Goal: Task Accomplishment & Management: Manage account settings

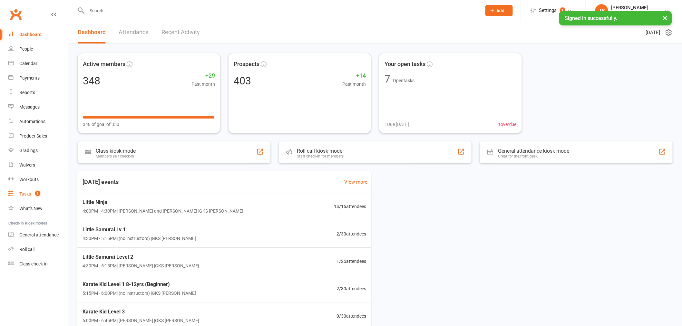
click at [41, 196] on link "Tasks 3" at bounding box center [38, 194] width 60 height 15
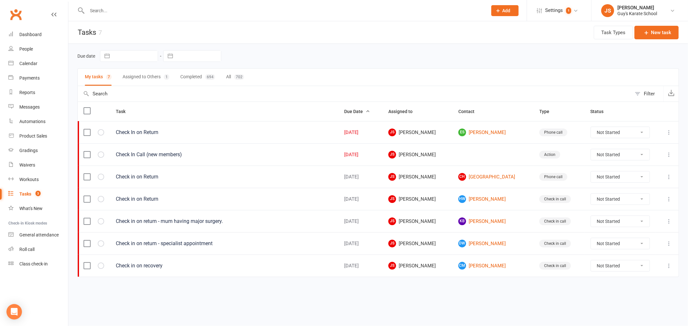
click at [152, 78] on button "Assigned to Others 1" at bounding box center [146, 77] width 47 height 17
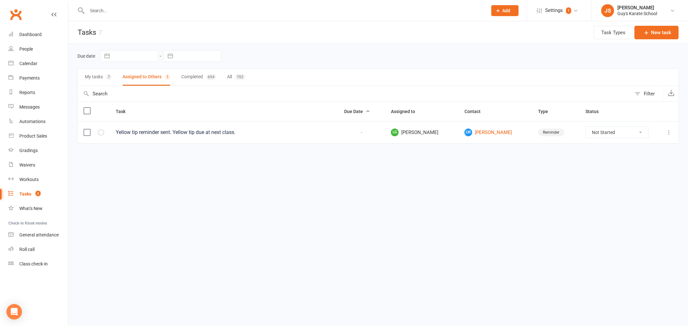
click at [86, 134] on label at bounding box center [86, 132] width 6 height 6
click at [86, 129] on input "checkbox" at bounding box center [86, 129] width 6 height 0
click at [614, 313] on button "Remove" at bounding box center [610, 312] width 41 height 14
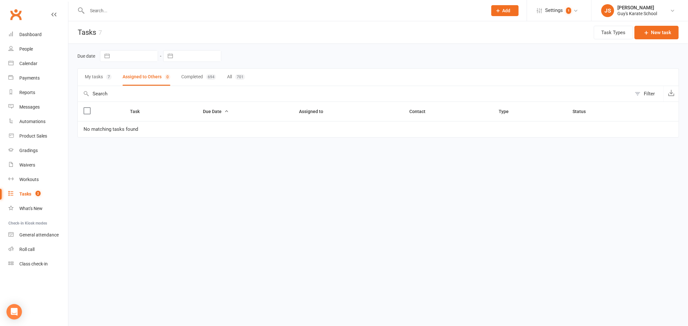
click at [106, 83] on button "My tasks 7" at bounding box center [98, 77] width 27 height 17
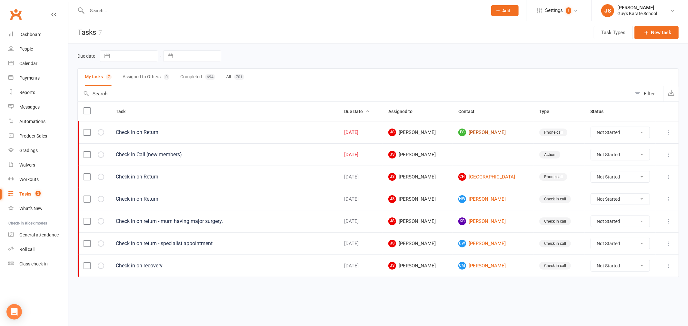
click at [476, 135] on link "es [PERSON_NAME]" at bounding box center [492, 133] width 69 height 8
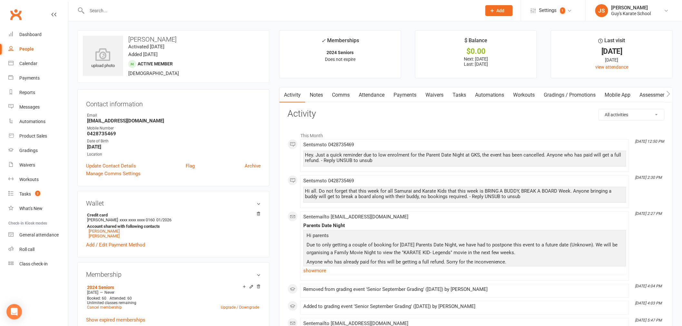
click at [414, 96] on link "Payments" at bounding box center [405, 95] width 32 height 15
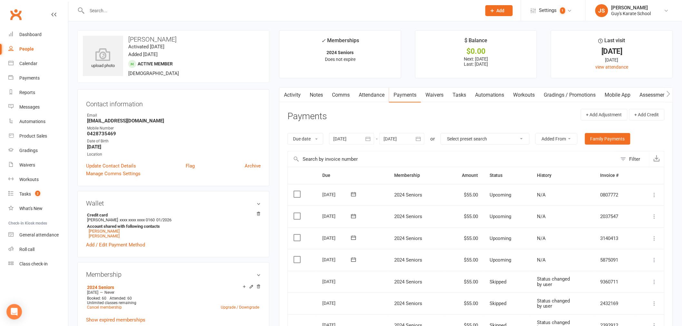
click at [299, 262] on label at bounding box center [298, 260] width 9 height 6
click at [298, 257] on input "checkbox" at bounding box center [296, 257] width 4 height 0
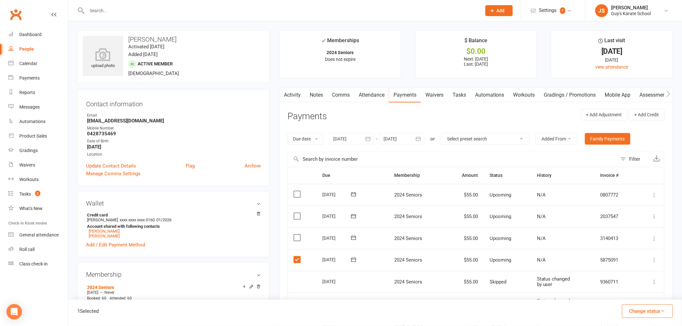
click at [670, 316] on button "Change status" at bounding box center [647, 312] width 51 height 14
click at [653, 295] on link "Skipped" at bounding box center [641, 294] width 64 height 13
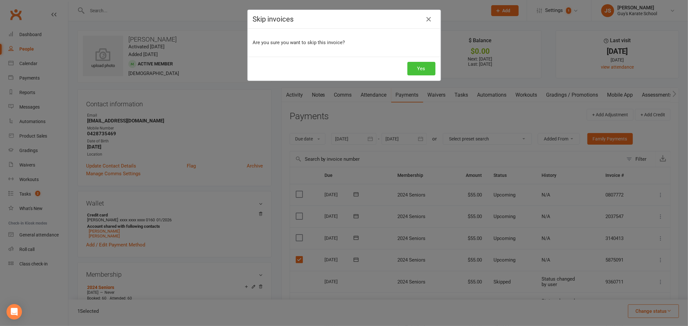
click at [421, 70] on button "Yes" at bounding box center [421, 69] width 28 height 14
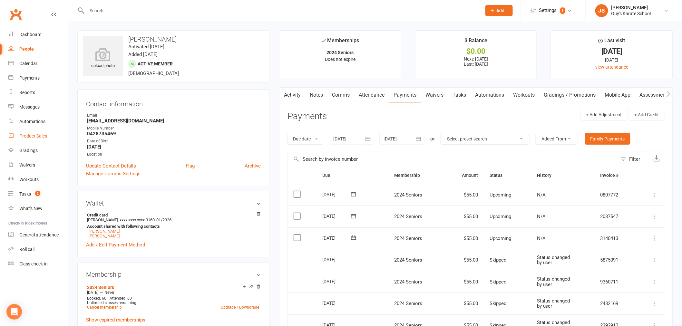
click at [32, 139] on link "Product Sales" at bounding box center [38, 136] width 60 height 15
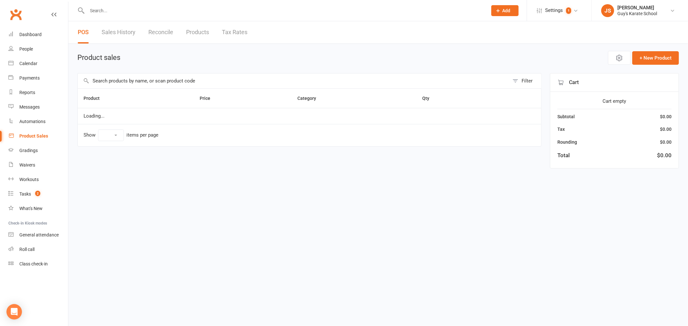
select select "100"
click at [208, 28] on link "Products" at bounding box center [197, 32] width 23 height 22
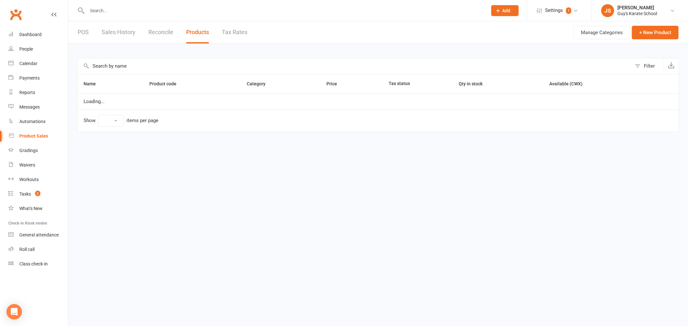
select select "100"
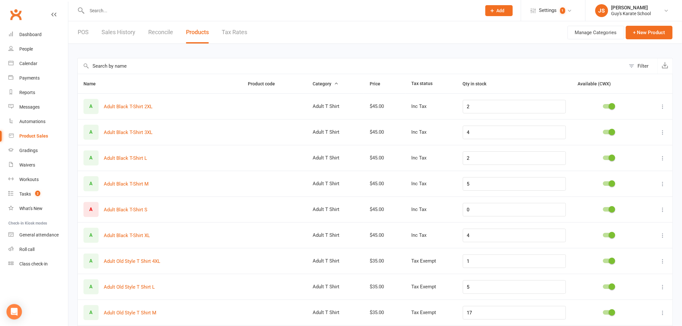
click at [130, 66] on input "text" at bounding box center [352, 65] width 548 height 15
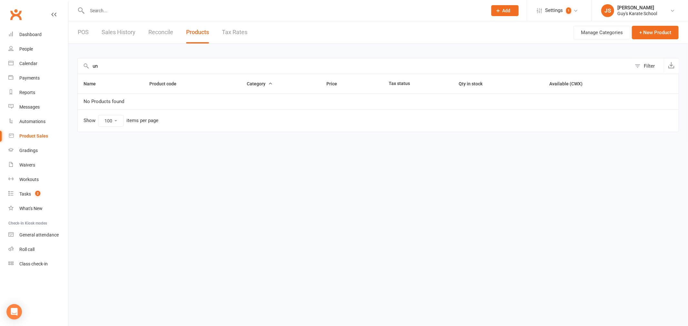
type input "u"
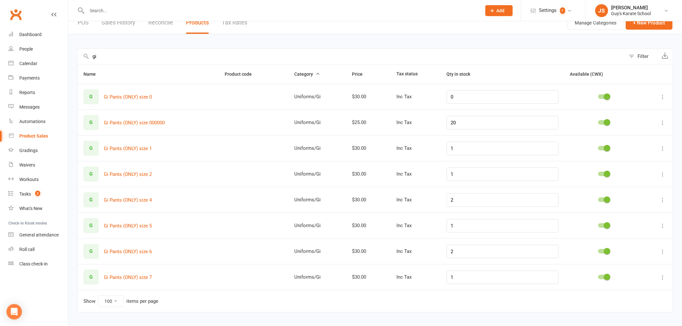
scroll to position [15, 0]
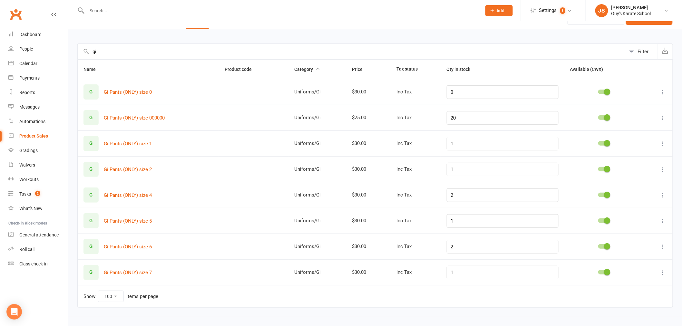
drag, startPoint x: 105, startPoint y: 52, endPoint x: 81, endPoint y: 53, distance: 23.9
click at [81, 53] on input "gi" at bounding box center [352, 51] width 548 height 15
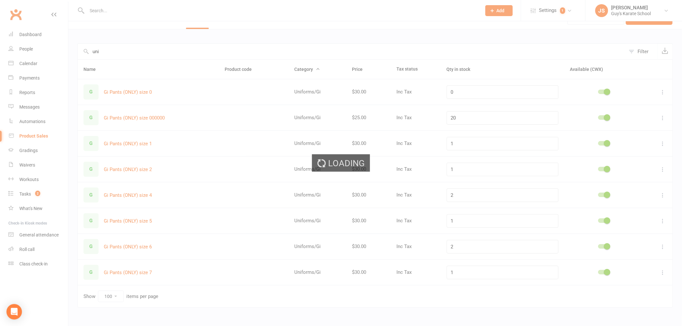
scroll to position [0, 0]
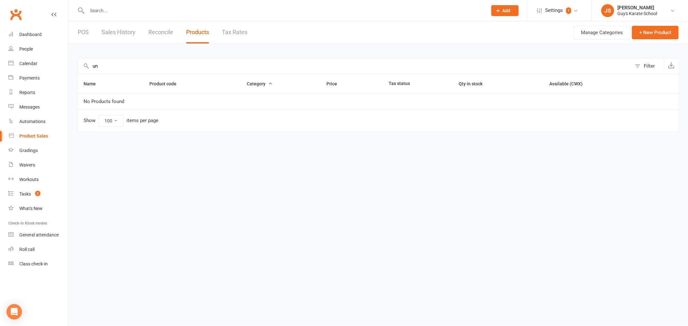
type input "u"
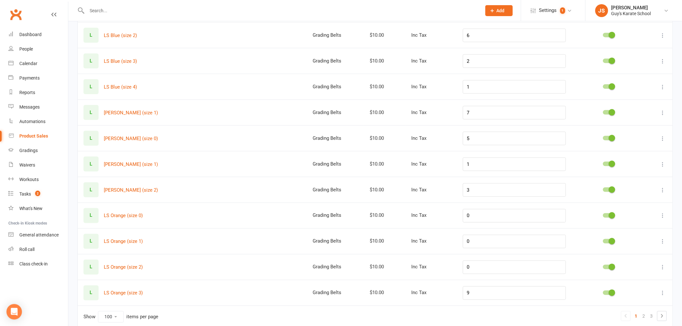
scroll to position [2390, 0]
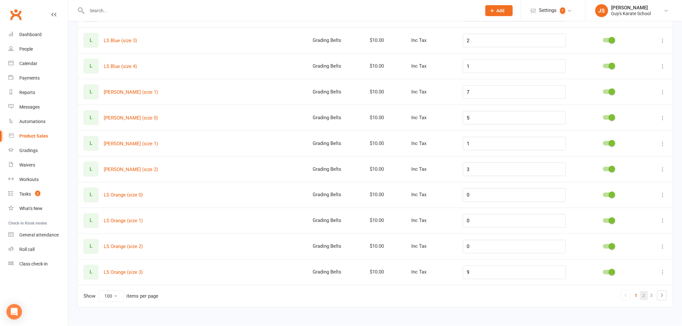
click at [645, 295] on link "2" at bounding box center [644, 295] width 8 height 9
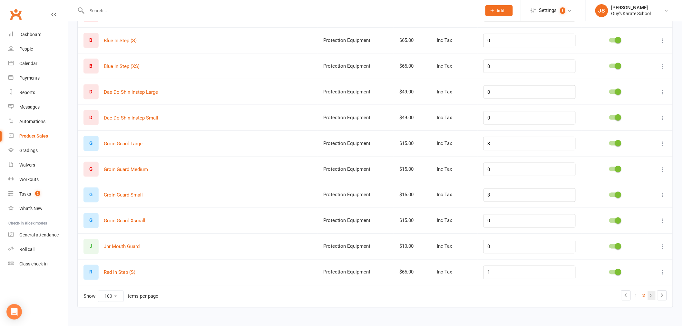
click at [649, 295] on link "3" at bounding box center [652, 295] width 8 height 9
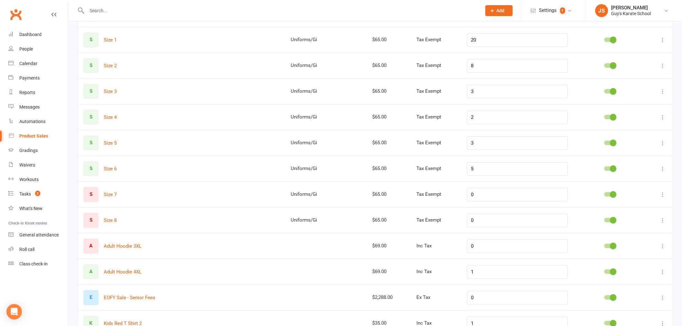
scroll to position [570, 0]
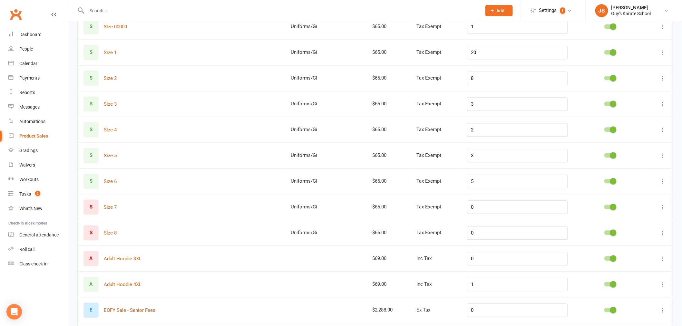
click at [114, 156] on button "Size 5" at bounding box center [110, 156] width 13 height 8
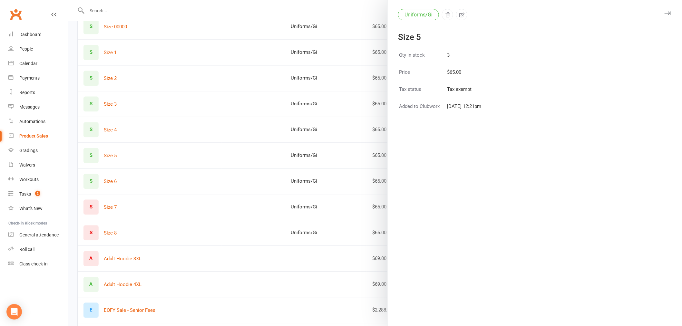
click at [151, 156] on div at bounding box center [375, 163] width 614 height 326
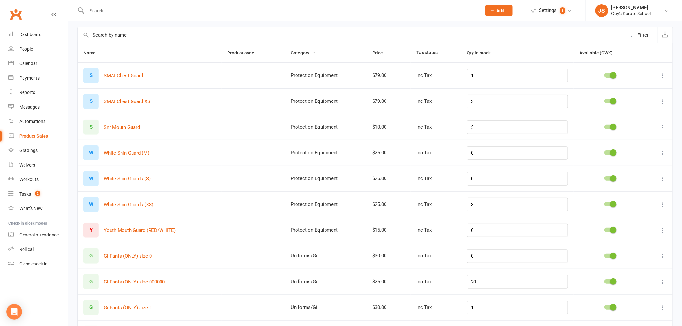
scroll to position [0, 0]
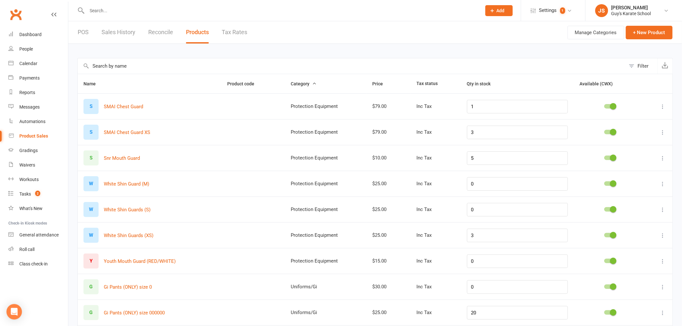
click at [83, 34] on link "POS" at bounding box center [83, 32] width 11 height 22
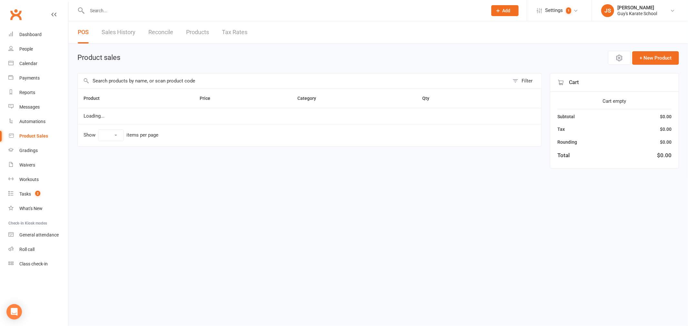
select select "100"
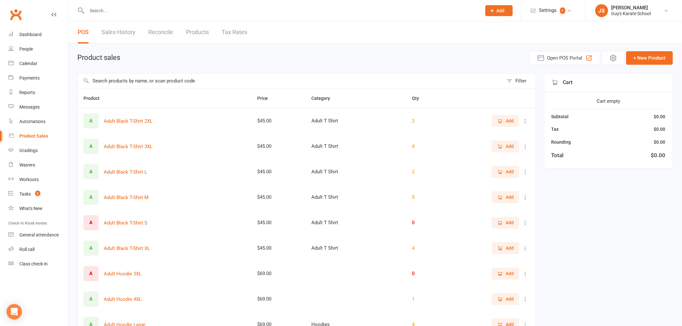
click at [124, 82] on input "text" at bounding box center [291, 81] width 426 height 15
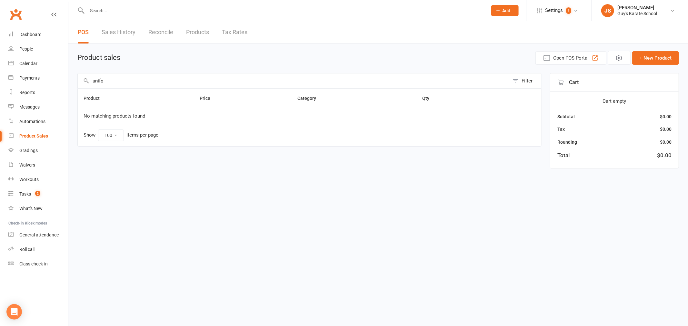
type input "[DEMOGRAPHIC_DATA]"
drag, startPoint x: 124, startPoint y: 82, endPoint x: 89, endPoint y: 80, distance: 35.9
click at [89, 80] on div "[DEMOGRAPHIC_DATA] Filter" at bounding box center [309, 80] width 464 height 15
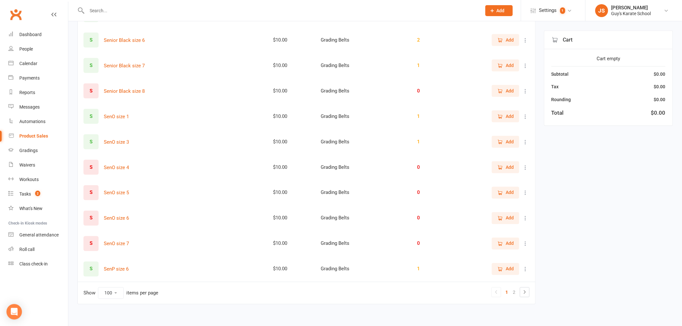
scroll to position [2378, 0]
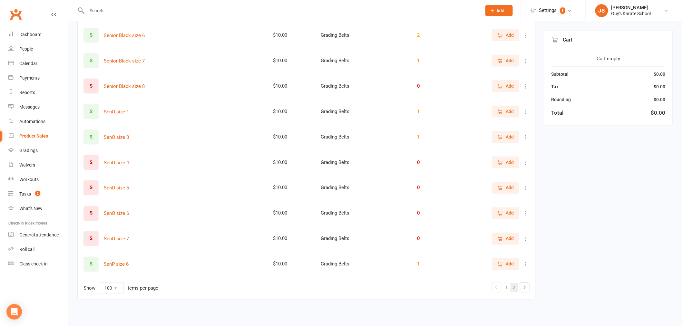
type input "size"
click at [516, 289] on link "2" at bounding box center [515, 287] width 8 height 9
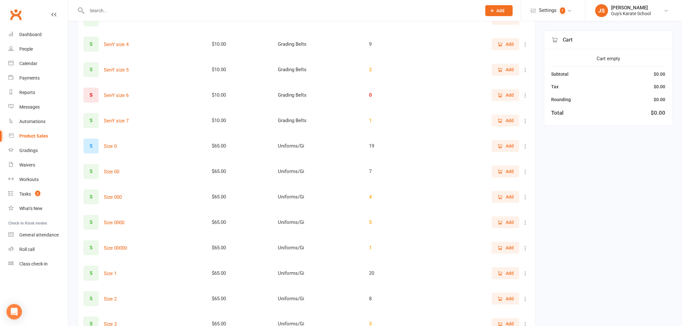
scroll to position [392, 0]
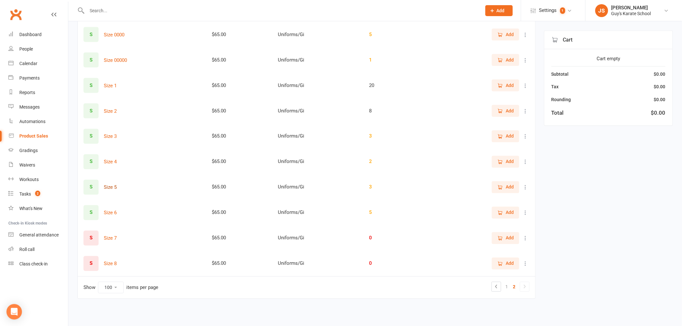
click at [111, 186] on button "Size 5" at bounding box center [110, 188] width 13 height 8
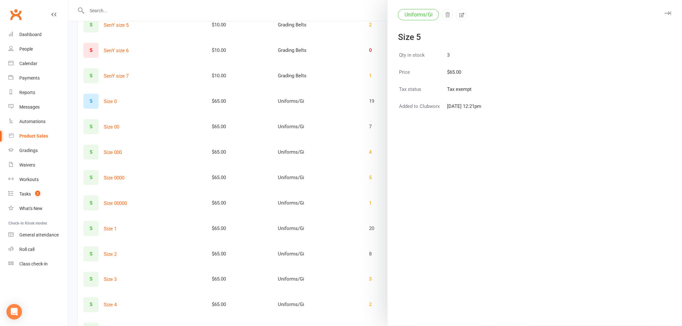
click at [327, 169] on div at bounding box center [375, 163] width 614 height 326
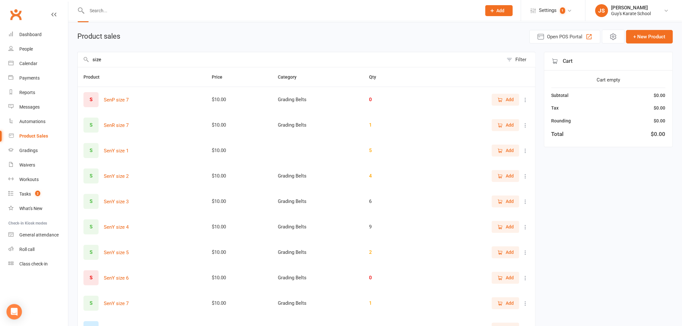
scroll to position [0, 0]
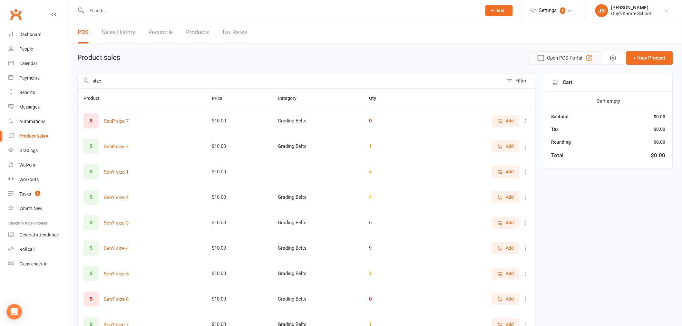
click at [550, 55] on span "Open POS Portal" at bounding box center [564, 58] width 35 height 8
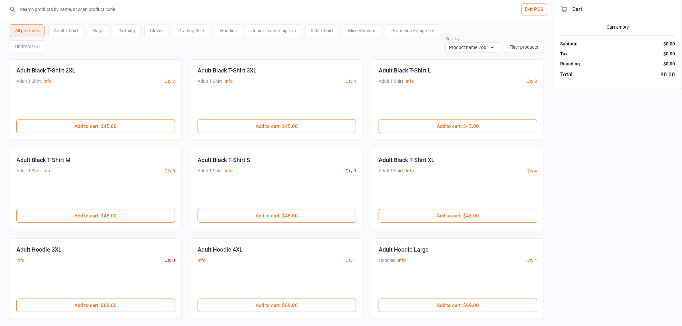
click at [45, 47] on div "Uniforms/Gi" at bounding box center [27, 46] width 35 height 13
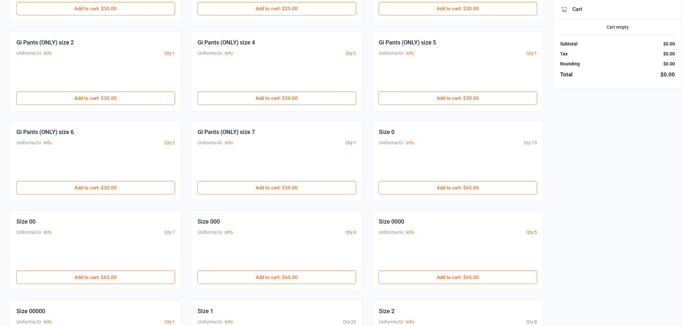
scroll to position [208, 0]
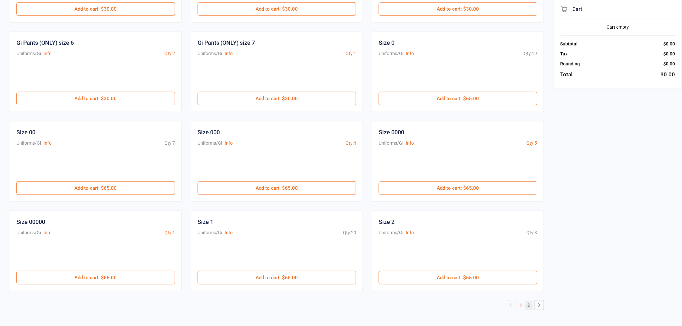
click at [529, 308] on link "2" at bounding box center [529, 305] width 8 height 9
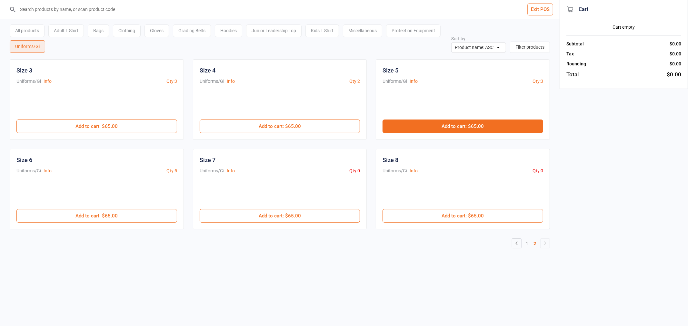
click at [472, 123] on button "Add to cart : $65.00" at bounding box center [462, 127] width 161 height 14
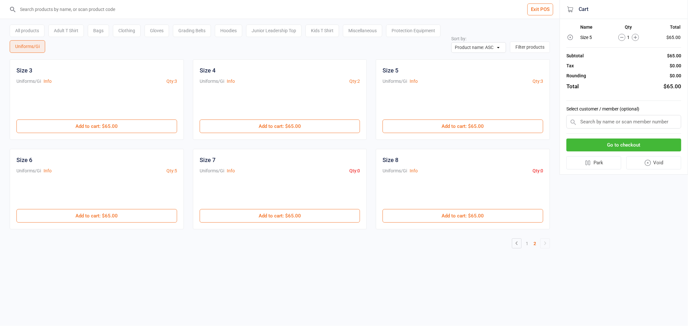
click at [616, 123] on input "text" at bounding box center [623, 122] width 115 height 14
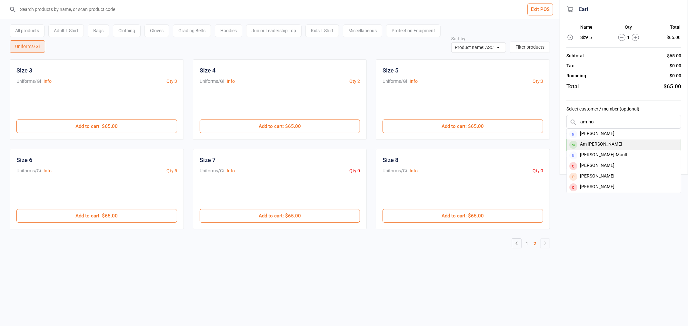
type input "am ho"
click at [623, 147] on div "Am Hockridge" at bounding box center [623, 145] width 114 height 11
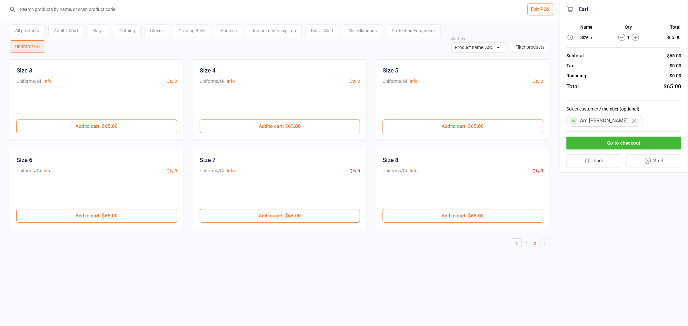
click at [623, 143] on button "Go to checkout" at bounding box center [623, 143] width 115 height 13
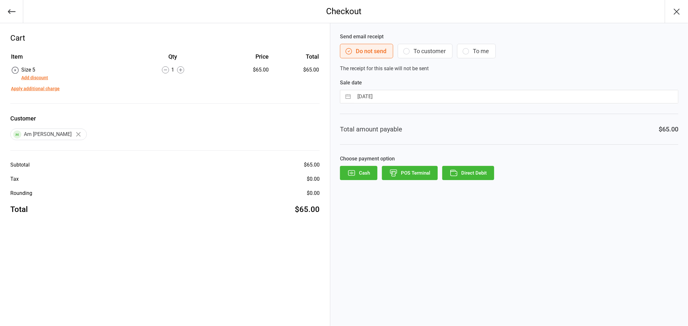
select select "7"
select select "2025"
select select "8"
select select "2025"
select select "9"
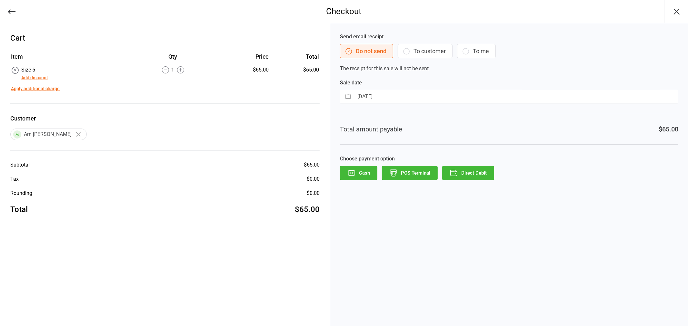
select select "2025"
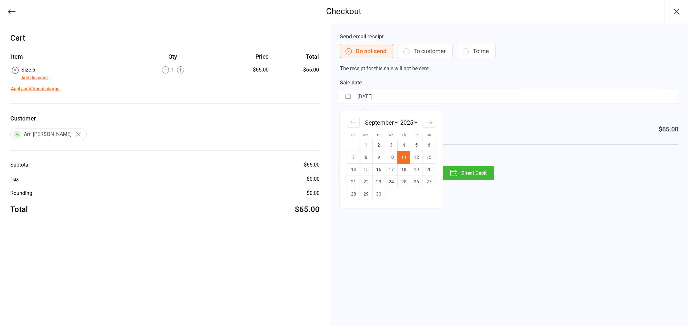
click at [390, 97] on input "11 Sep 2025" at bounding box center [516, 96] width 324 height 13
click at [378, 191] on td "30" at bounding box center [378, 194] width 13 height 12
type input "30 Sep 2025"
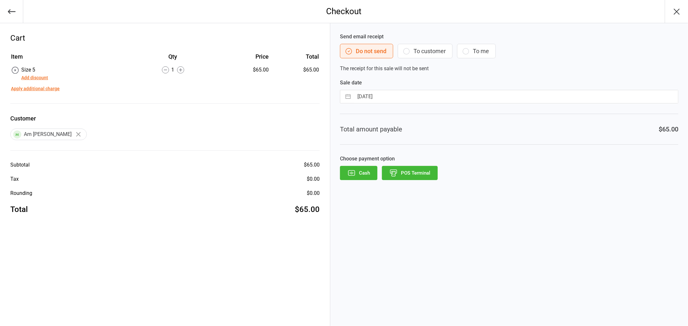
click at [683, 14] on button "button" at bounding box center [675, 11] width 23 height 23
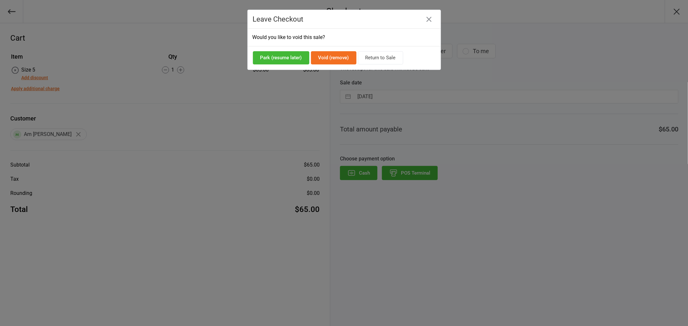
click at [385, 60] on button "Return to Sale" at bounding box center [380, 57] width 45 height 13
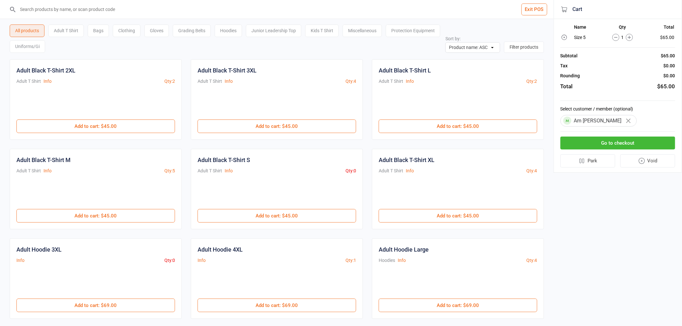
click at [626, 122] on icon "button" at bounding box center [628, 121] width 5 height 5
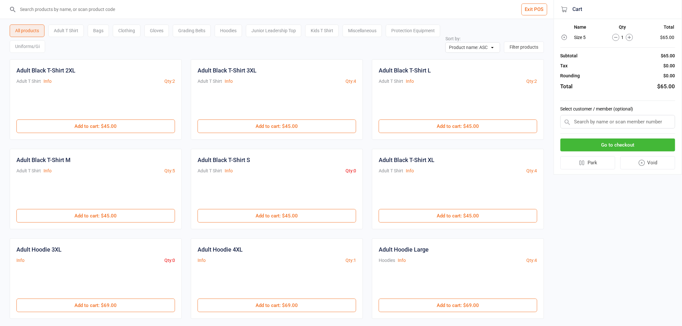
click at [532, 10] on button "Exit POS" at bounding box center [535, 10] width 26 height 12
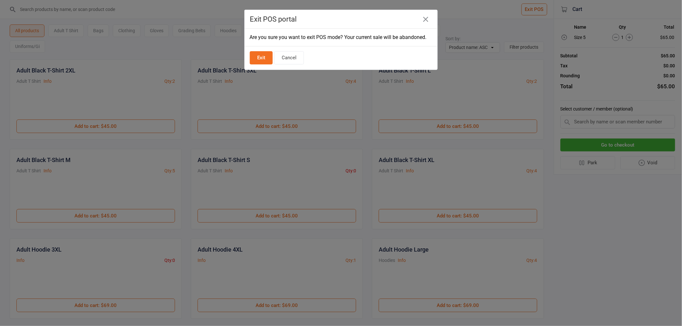
click at [257, 60] on button "Exit" at bounding box center [261, 57] width 23 height 13
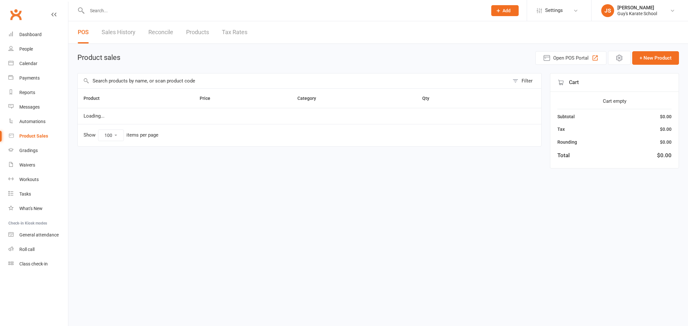
select select "100"
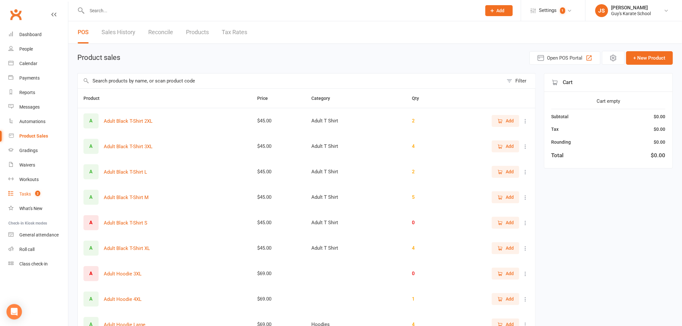
click at [33, 196] on count-badge "2" at bounding box center [36, 193] width 8 height 5
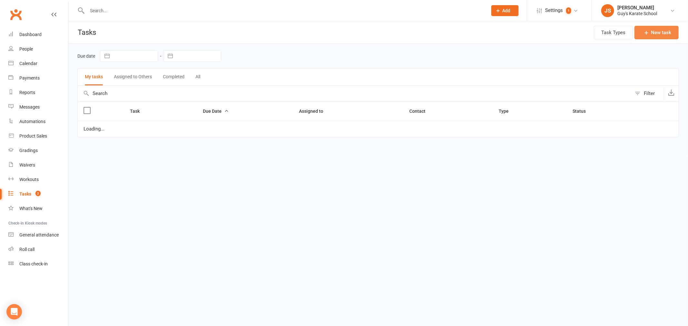
click at [663, 37] on button "New task" at bounding box center [656, 33] width 44 height 14
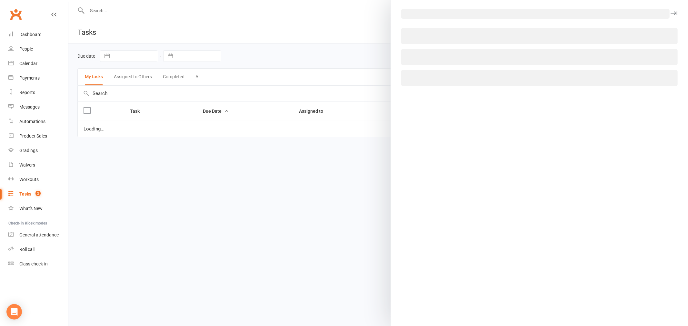
select select "49498"
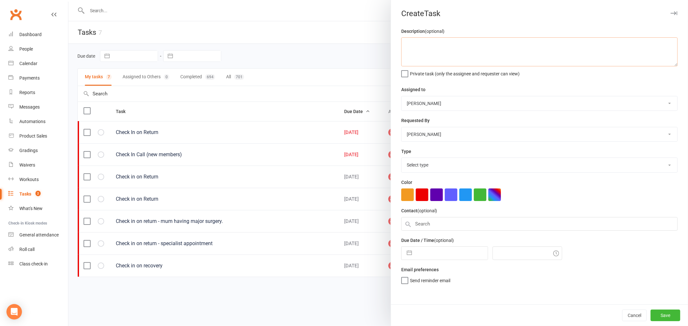
click at [471, 50] on textarea at bounding box center [539, 51] width 276 height 29
type textarea "Process size 5 Gi to be charged"
click at [416, 198] on button "button" at bounding box center [422, 195] width 13 height 13
click at [423, 218] on input "text" at bounding box center [539, 224] width 276 height 14
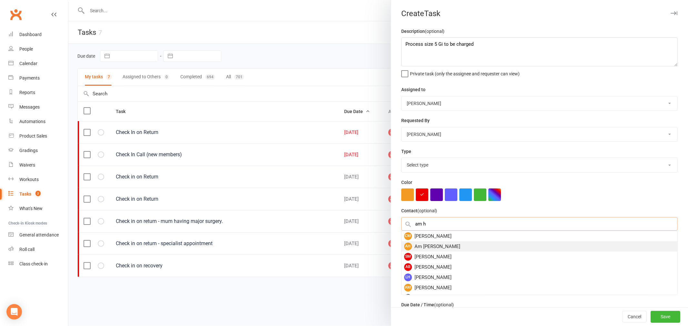
type input "am h"
click at [437, 248] on div "AH Am Hockridge" at bounding box center [539, 246] width 276 height 10
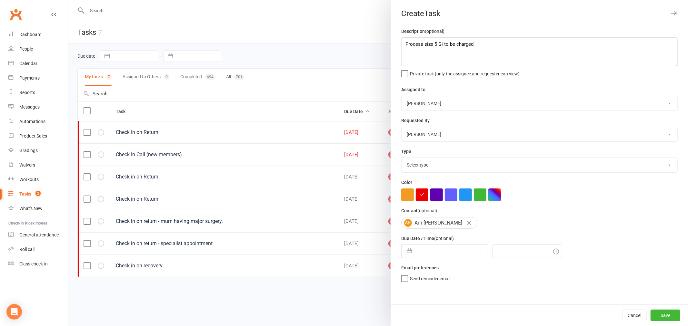
click at [426, 165] on select "Select type Action Action asap Check in call E-mail Meeting Order/ purchase Pho…" at bounding box center [539, 165] width 276 height 14
select select "21605"
click at [401, 158] on select "Select type Action Action asap Check in call E-mail Meeting Order/ purchase Pho…" at bounding box center [539, 165] width 276 height 14
select select "7"
select select "2025"
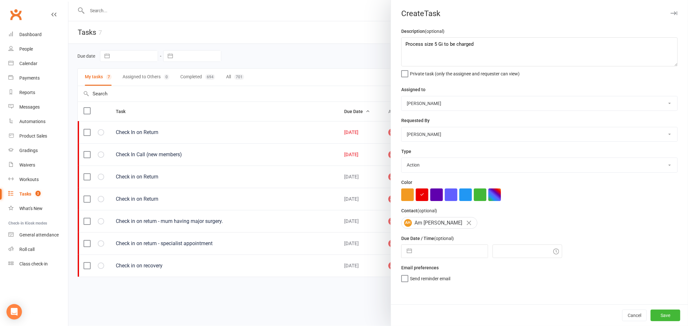
select select "8"
select select "2025"
select select "9"
select select "2025"
click at [437, 255] on input "text" at bounding box center [451, 251] width 73 height 13
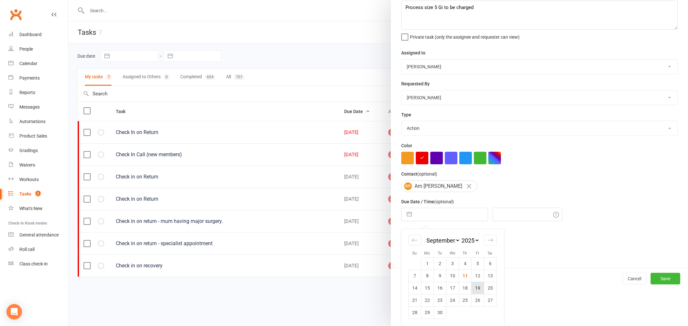
scroll to position [37, 0]
click at [436, 311] on td "30" at bounding box center [439, 312] width 13 height 12
type input "30 Sep 2025"
type input "4:00pm"
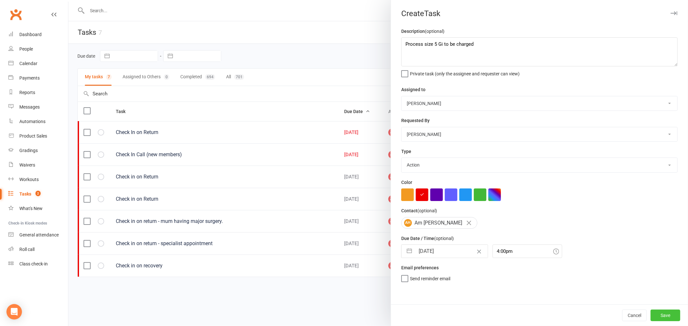
click at [662, 313] on button "Save" at bounding box center [665, 316] width 30 height 12
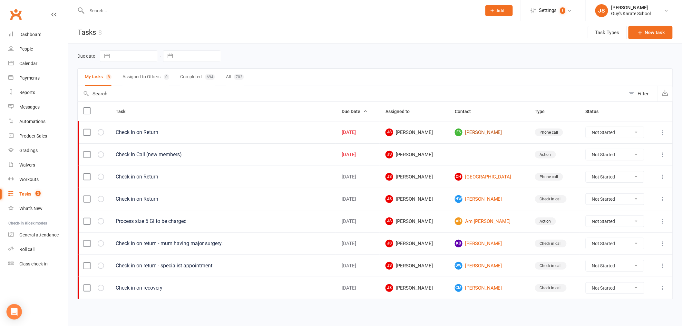
click at [484, 133] on link "es [PERSON_NAME]" at bounding box center [489, 133] width 69 height 8
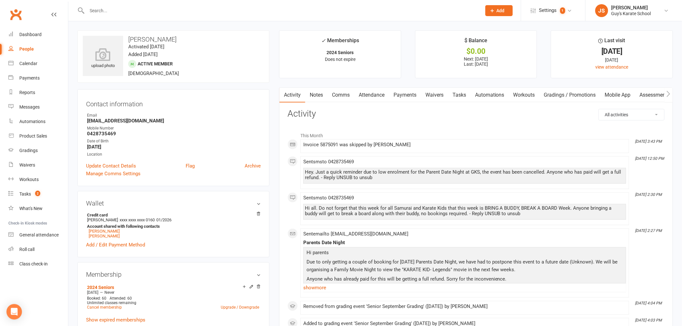
click at [409, 96] on link "Payments" at bounding box center [405, 95] width 32 height 15
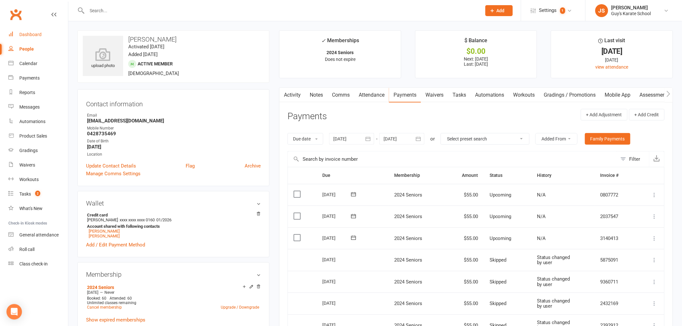
click at [31, 32] on div "Dashboard" at bounding box center [30, 34] width 22 height 5
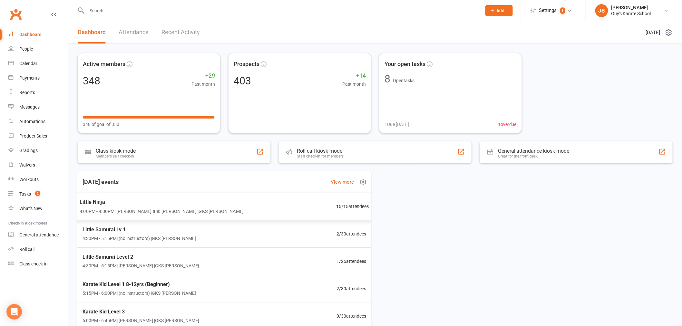
click at [213, 212] on span "4:00PM - 4:30PM | Lindsay Guy and Lachlan Guy | GKS Rutherford" at bounding box center [162, 211] width 164 height 7
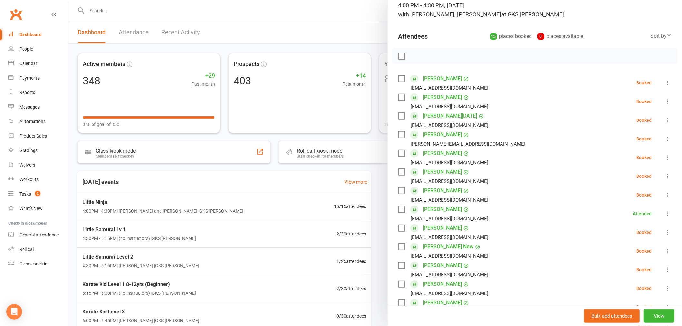
scroll to position [36, 0]
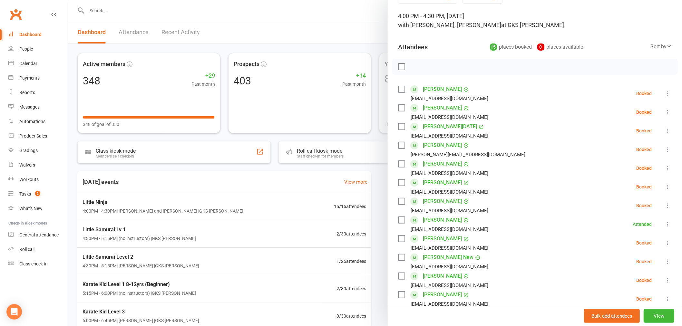
click at [665, 129] on icon at bounding box center [668, 131] width 6 height 6
click at [622, 166] on link "Check in" at bounding box center [636, 169] width 69 height 13
click at [34, 192] on count-badge "2" at bounding box center [36, 193] width 8 height 5
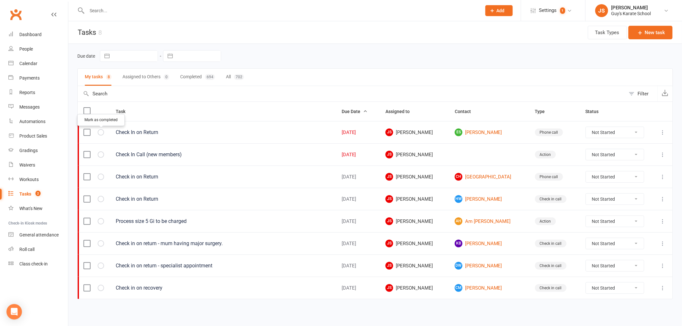
click at [0, 0] on icon "button" at bounding box center [0, 0] width 0 height 0
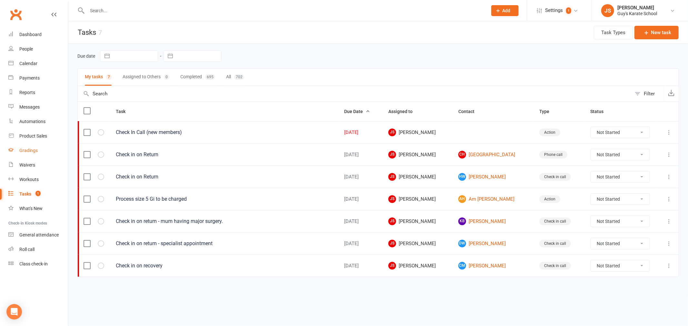
click at [30, 149] on div "Gradings" at bounding box center [28, 150] width 18 height 5
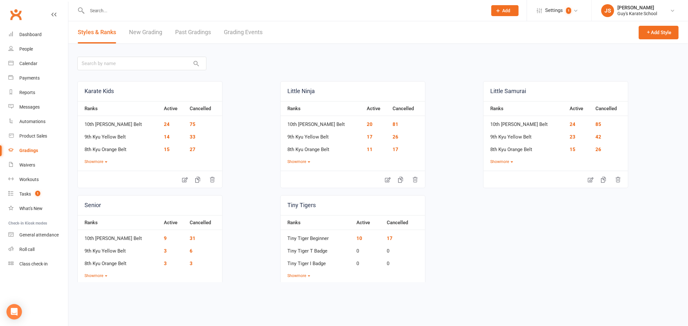
click at [235, 31] on link "Grading Events" at bounding box center [243, 32] width 39 height 22
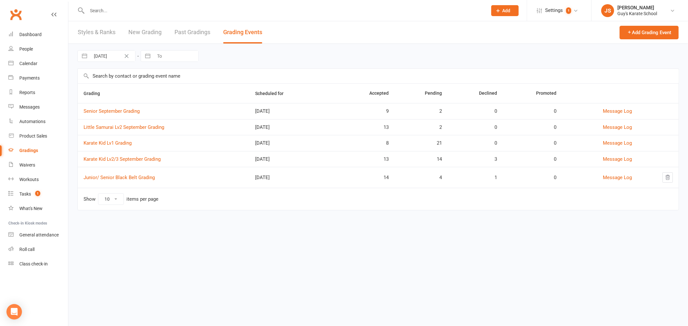
click at [124, 155] on td "Karate Kid Lv2/3 September Grading" at bounding box center [164, 159] width 172 height 16
click at [122, 159] on link "Karate Kid Lv2/3 September Grading" at bounding box center [121, 159] width 77 height 6
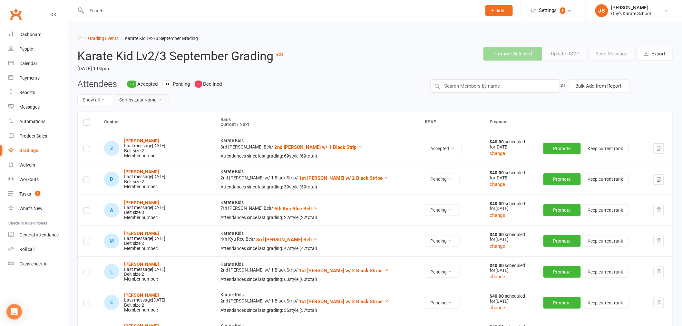
click at [133, 98] on button "Sort by: Last Name" at bounding box center [141, 100] width 55 height 12
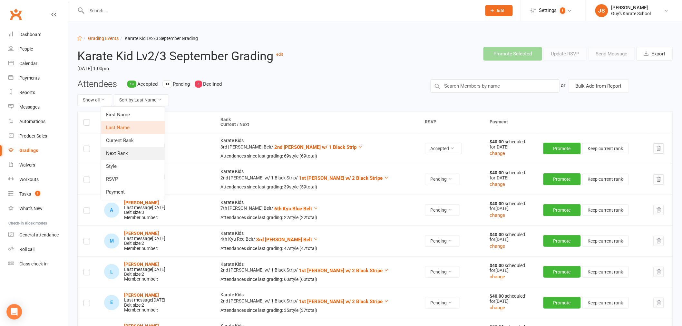
click at [132, 156] on link "Next Rank" at bounding box center [133, 153] width 64 height 13
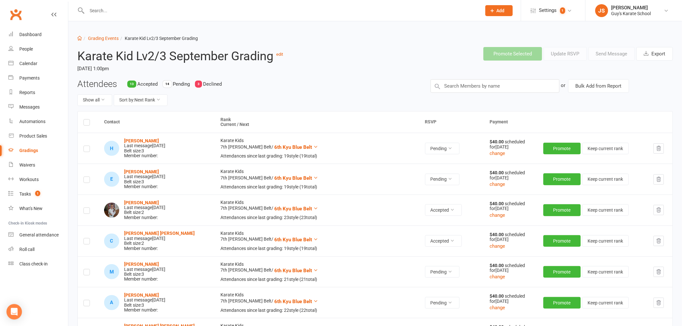
click at [141, 15] on div at bounding box center [277, 10] width 400 height 21
click at [141, 9] on input "text" at bounding box center [281, 10] width 392 height 9
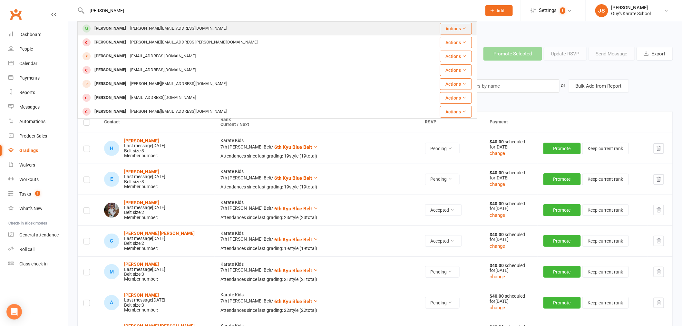
type input "melanie"
click at [144, 30] on div "mel.zambra1806@gmail.com" at bounding box center [178, 28] width 100 height 9
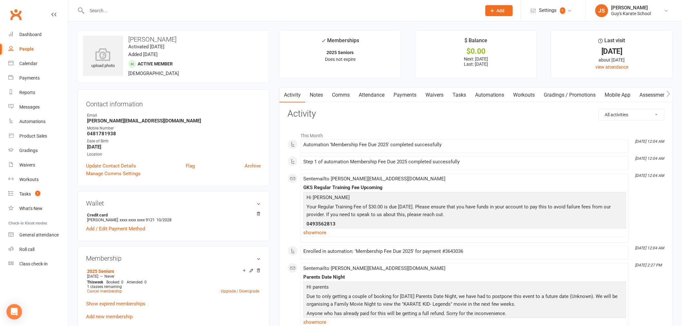
click at [414, 96] on link "Payments" at bounding box center [405, 95] width 32 height 15
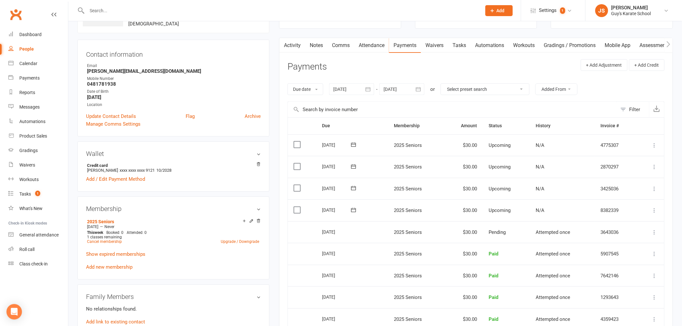
scroll to position [72, 0]
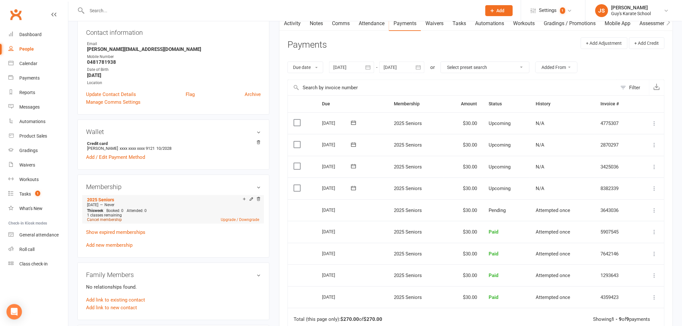
click at [111, 218] on link "Cancel membership" at bounding box center [104, 220] width 35 height 5
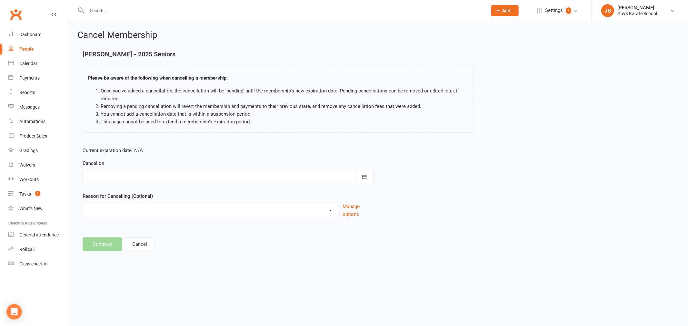
click at [139, 172] on div at bounding box center [228, 177] width 291 height 14
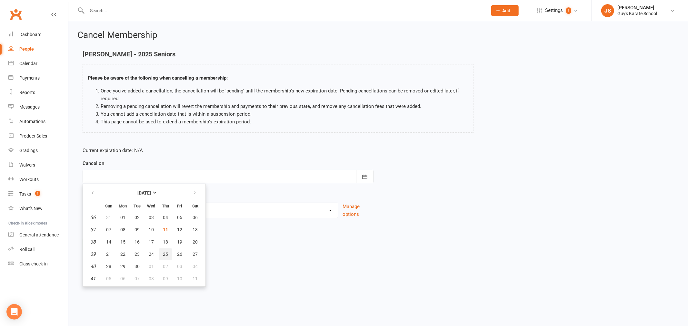
click at [163, 254] on span "25" at bounding box center [165, 254] width 5 height 5
type input "25 Sep 2025"
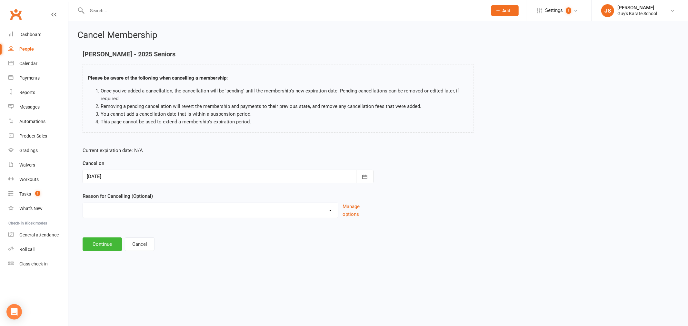
click at [141, 206] on select "Did not enjoy it Financial Problems Holiday Illness Injury Lost Interest Moving…" at bounding box center [210, 209] width 255 height 13
select select "4"
click at [83, 203] on select "Did not enjoy it Financial Problems Holiday Illness Injury Lost Interest Moving…" at bounding box center [210, 209] width 255 height 13
drag, startPoint x: 107, startPoint y: 241, endPoint x: 108, endPoint y: 256, distance: 15.8
click at [108, 256] on div "Cancel Membership Melanie Zambra - 2025 Seniors Please be aware of the followin…" at bounding box center [377, 141] width 619 height 240
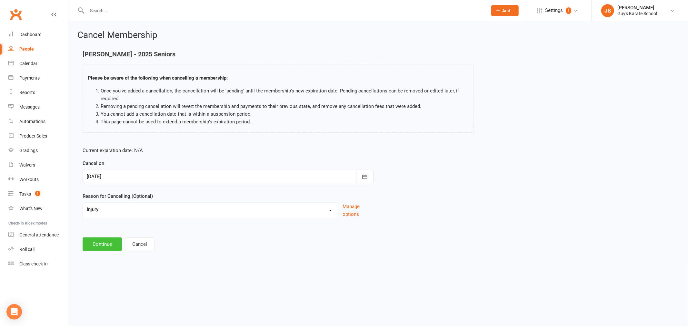
click at [99, 243] on button "Continue" at bounding box center [102, 245] width 39 height 14
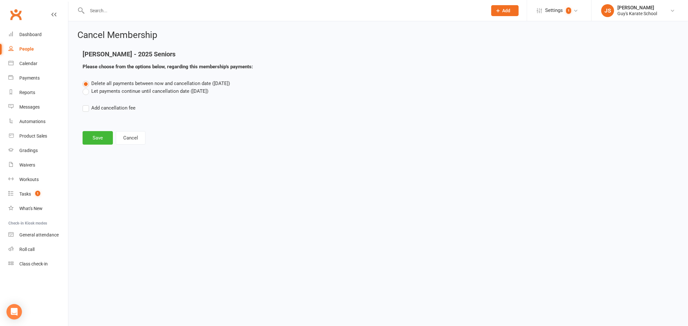
click at [113, 93] on label "Let payments continue until cancellation date (Sep 25, 2025)" at bounding box center [146, 91] width 126 height 8
click at [87, 87] on input "Let payments continue until cancellation date (Sep 25, 2025)" at bounding box center [85, 87] width 4 height 0
click at [93, 141] on button "Save" at bounding box center [98, 138] width 30 height 14
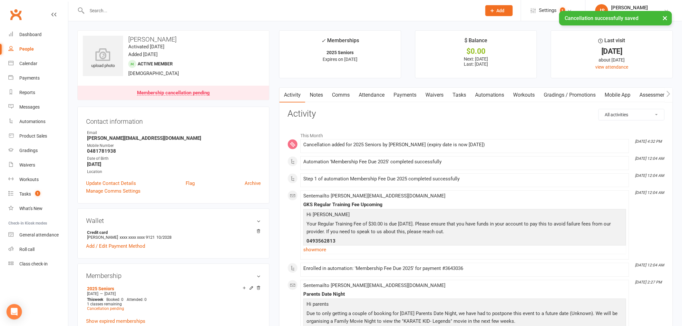
click at [323, 95] on link "Notes" at bounding box center [316, 95] width 22 height 15
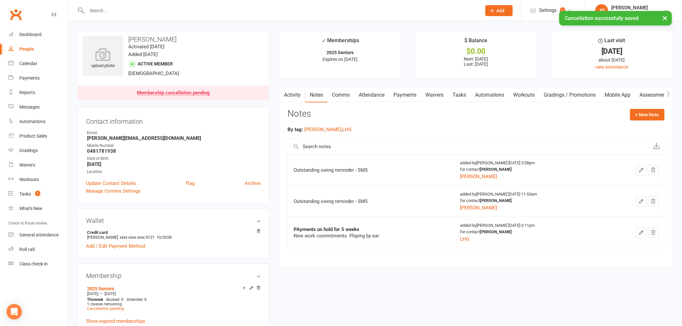
click at [384, 98] on link "Attendance" at bounding box center [371, 95] width 35 height 15
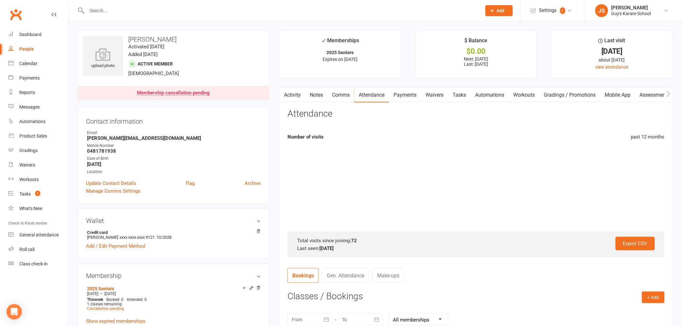
click at [350, 98] on link "Comms" at bounding box center [341, 95] width 27 height 15
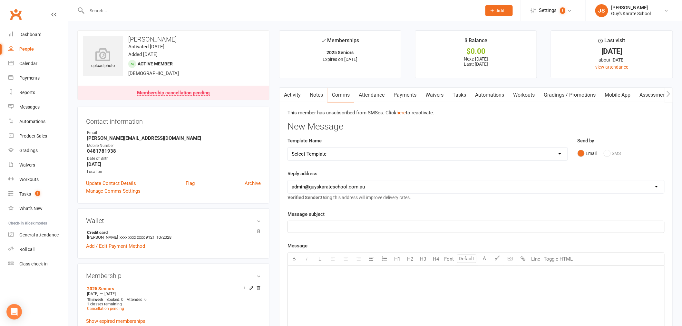
click at [347, 153] on select "Select Template [Email] Membership Cancelation Confirmation [Email] Membership …" at bounding box center [428, 154] width 280 height 13
select select "0"
click at [288, 148] on select "Select Template [Email] Membership Cancelation Confirmation [Email] Membership …" at bounding box center [428, 154] width 280 height 13
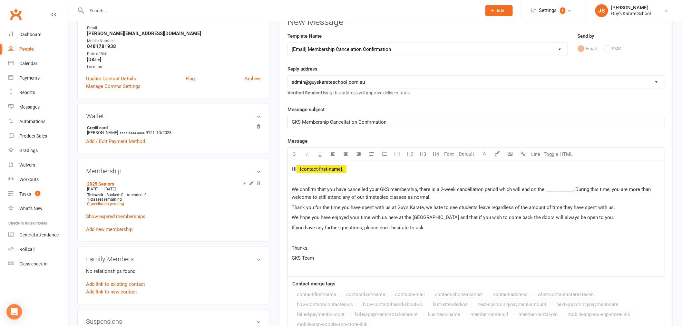
scroll to position [107, 0]
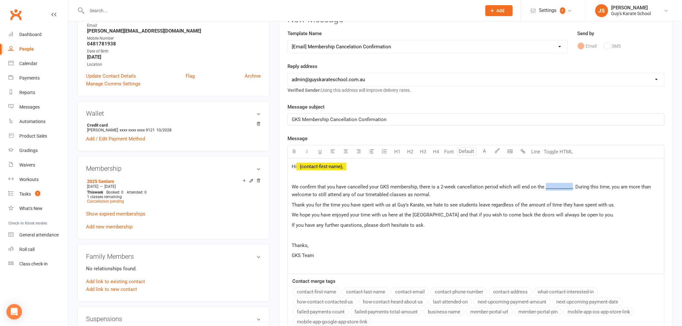
drag, startPoint x: 544, startPoint y: 190, endPoint x: 571, endPoint y: 188, distance: 26.8
click at [571, 188] on p "We confirm that you have cancelled your GKS membership, there is a 2-week cance…" at bounding box center [476, 190] width 369 height 15
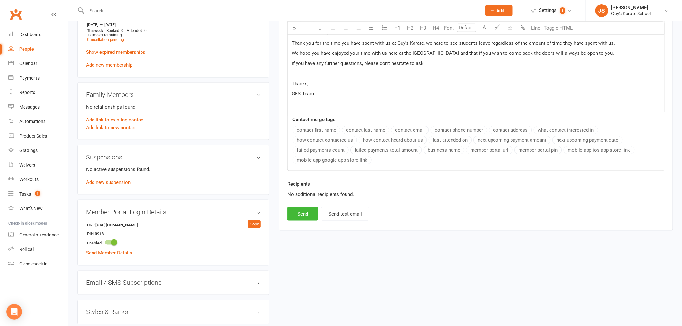
scroll to position [286, 0]
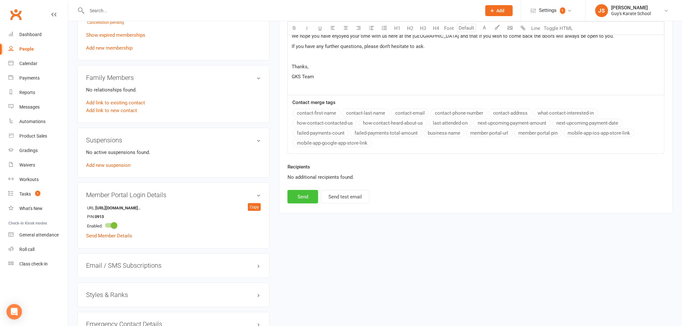
click at [304, 201] on button "Send" at bounding box center [303, 197] width 31 height 14
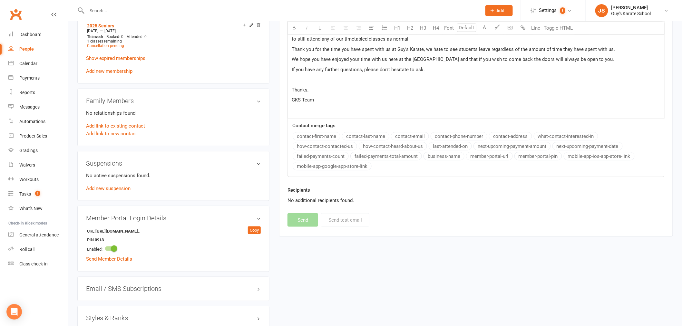
select select
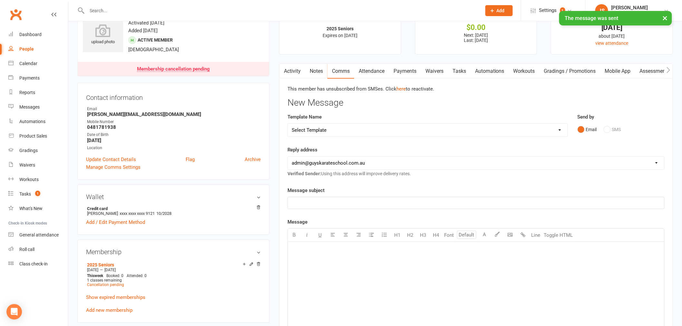
scroll to position [0, 0]
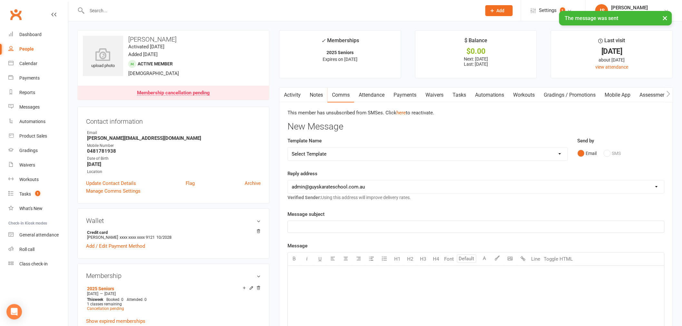
click at [319, 95] on link "Notes" at bounding box center [316, 95] width 22 height 15
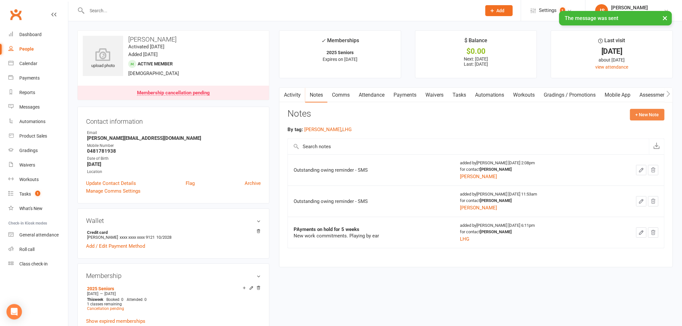
click at [655, 117] on button "+ New Note" at bounding box center [647, 115] width 34 height 12
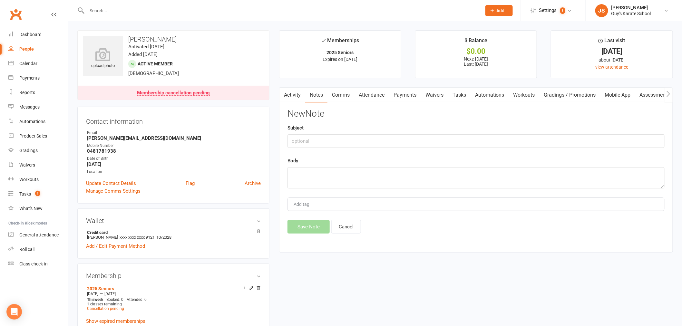
click at [286, 173] on div "Activity Notes Comms Attendance Payments Waivers Tasks Automations Workouts Gra…" at bounding box center [476, 169] width 394 height 165
click at [308, 175] on textarea at bounding box center [476, 177] width 377 height 21
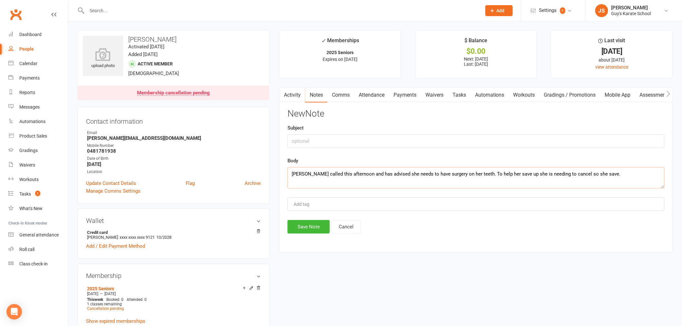
type textarea "Melanie called this afternoon and has advised she needs to have surgery on her …"
click at [336, 207] on div "Add tag" at bounding box center [476, 205] width 377 height 14
type input "Jenna"
click at [316, 145] on input "text" at bounding box center [476, 141] width 377 height 14
click at [384, 176] on textarea "Melanie called this afternoon and has advised she needs to have surgery on her …" at bounding box center [476, 177] width 377 height 21
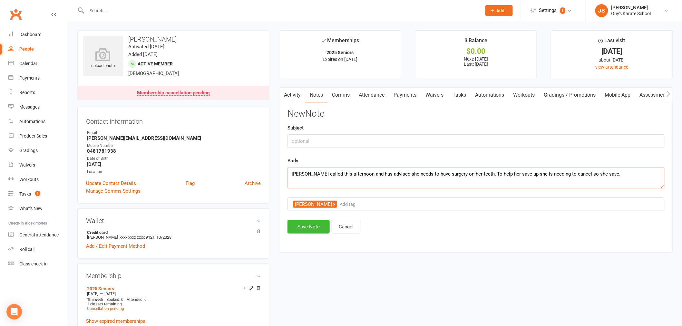
click at [609, 178] on textarea "Melanie called this afternoon and has advised she needs to have surgery on her …" at bounding box center [476, 177] width 377 height 21
click at [40, 36] on div "Dashboard" at bounding box center [30, 34] width 22 height 5
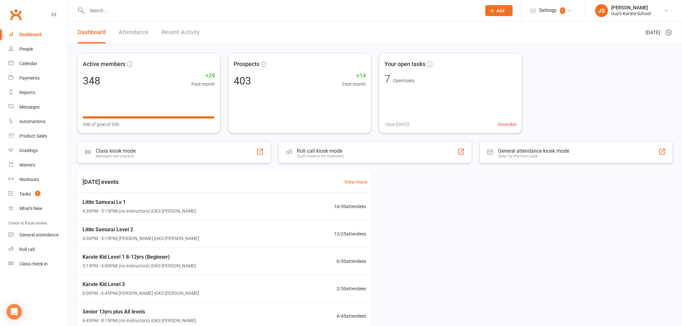
scroll to position [37, 0]
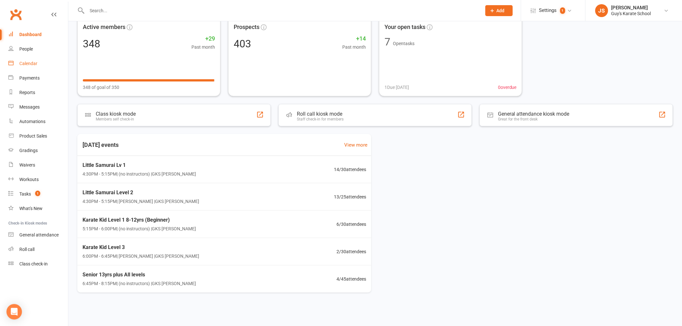
click at [22, 61] on div "Calendar" at bounding box center [28, 63] width 18 height 5
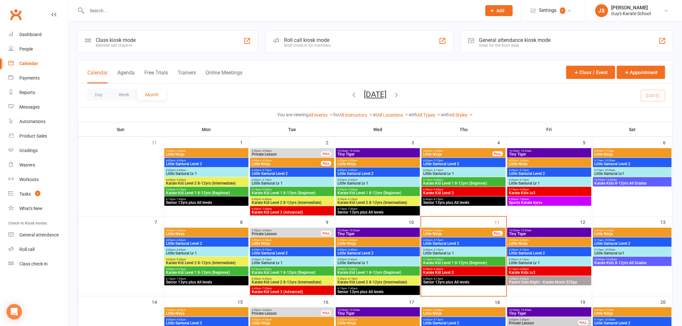
click at [105, 6] on input "text" at bounding box center [281, 10] width 392 height 9
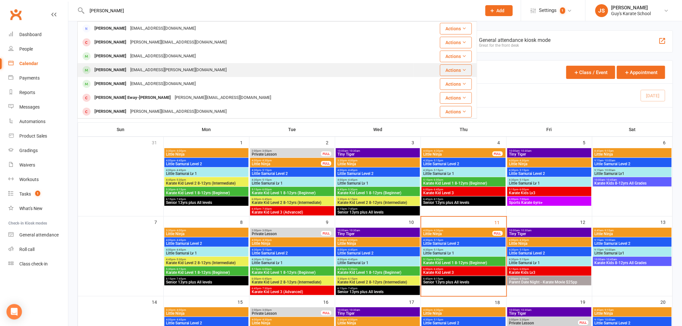
type input "aaron"
click at [131, 73] on div "Sharnie.philpot@hotmail.com" at bounding box center [178, 69] width 100 height 9
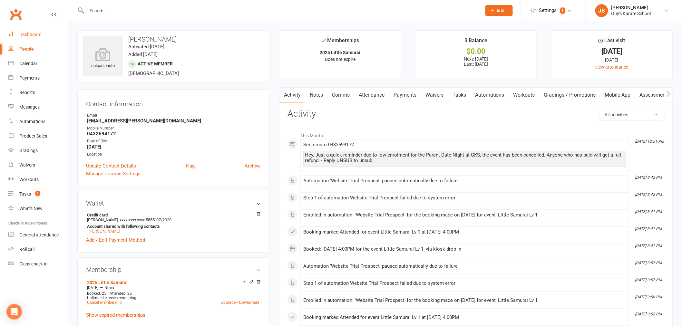
click at [40, 39] on link "Dashboard" at bounding box center [38, 34] width 60 height 15
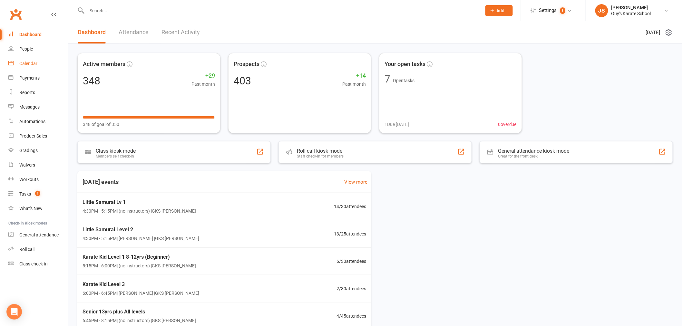
click at [42, 64] on link "Calendar" at bounding box center [38, 63] width 60 height 15
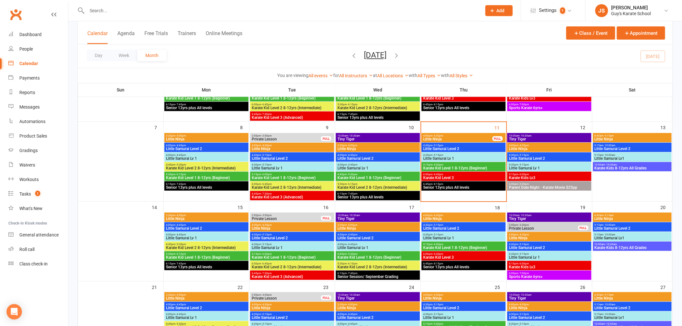
scroll to position [107, 0]
